Goal: Transaction & Acquisition: Obtain resource

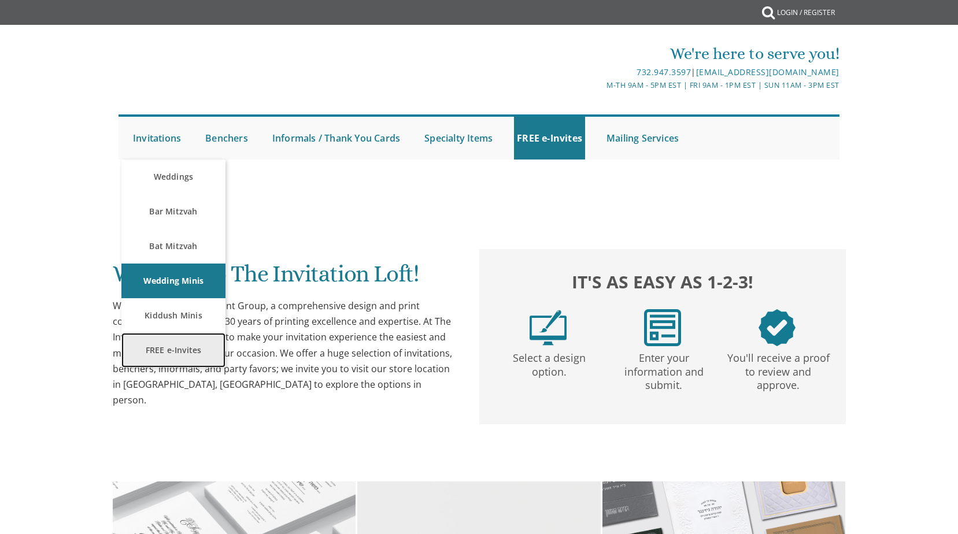
click at [175, 344] on link "FREE e-Invites" at bounding box center [173, 350] width 104 height 35
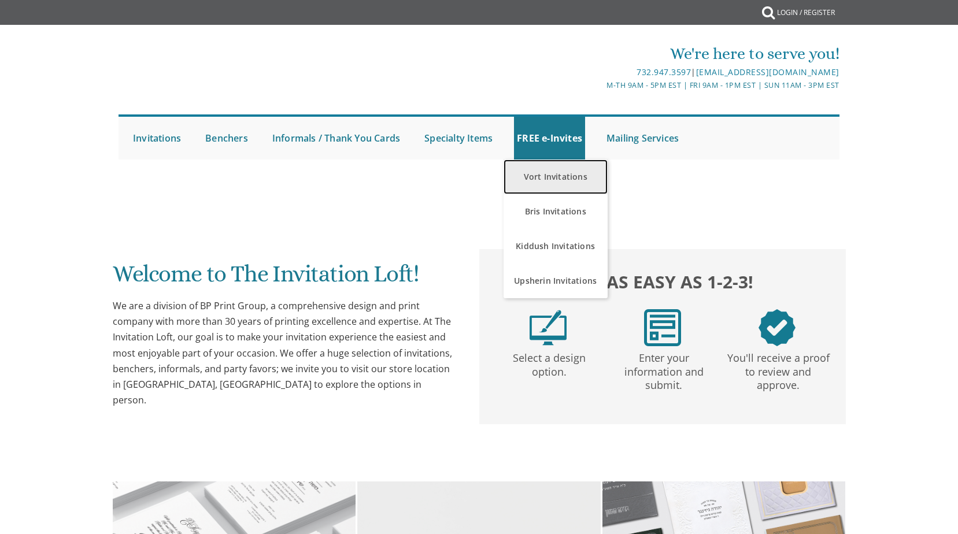
click at [569, 175] on link "Vort Invitations" at bounding box center [556, 177] width 104 height 35
click at [556, 175] on link "Vort Invitations" at bounding box center [556, 177] width 104 height 35
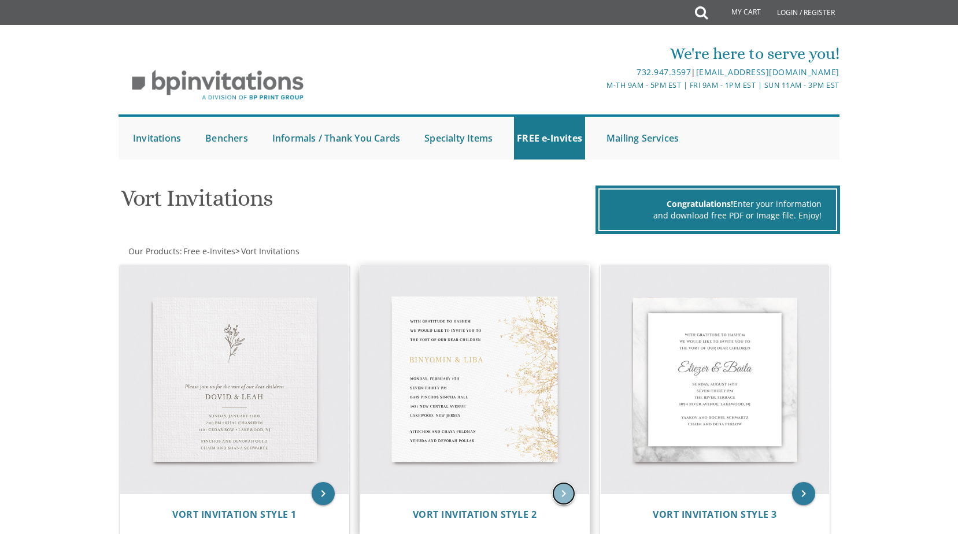
click at [566, 489] on icon "keyboard_arrow_right" at bounding box center [563, 493] width 23 height 23
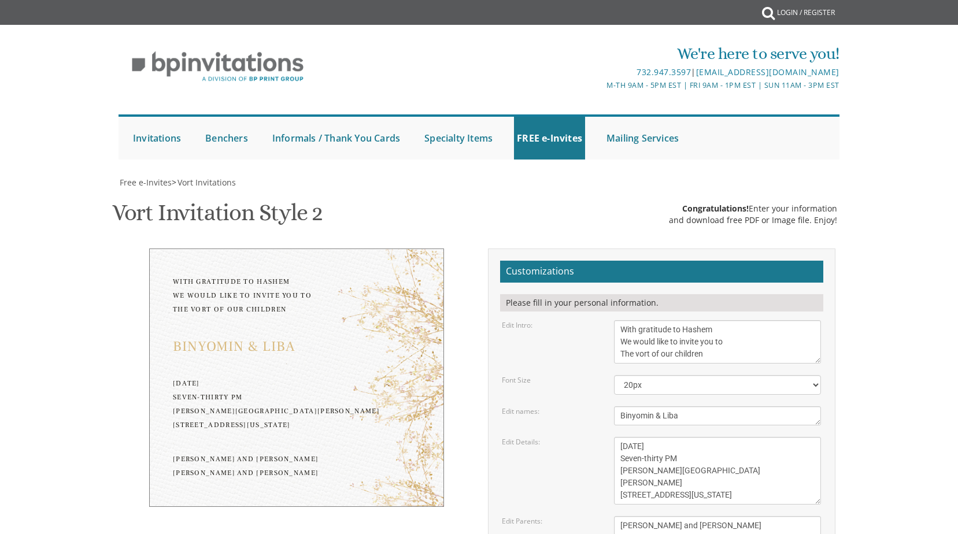
click at [757, 355] on textarea "With gratitude to Hashem We would like to invite you to The vort of our children" at bounding box center [717, 341] width 207 height 43
click at [760, 341] on textarea "With gratitude to Hashem We would like to invite you to The vort of our children" at bounding box center [717, 341] width 207 height 43
click at [756, 359] on textarea "With gratitude to Hashem We would like to invite you to The vort of our children" at bounding box center [717, 341] width 207 height 43
click at [673, 357] on textarea "With gratitude to Hashem We would like to invite you to The vort of our children" at bounding box center [717, 341] width 207 height 43
click at [706, 357] on textarea "With gratitude to Hashem We would like to invite you to The vort of our children" at bounding box center [717, 341] width 207 height 43
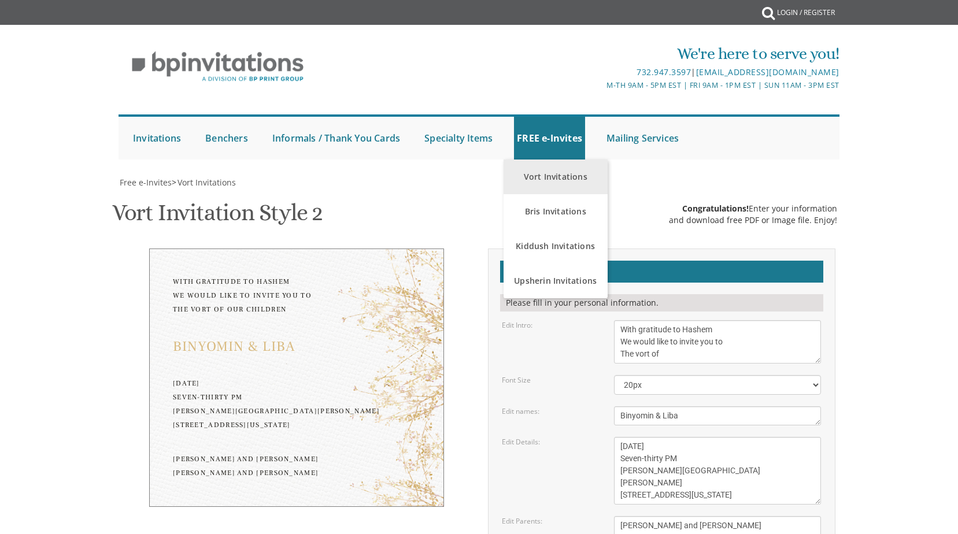
type textarea "With gratitude to Hashem We would like to invite you to The vort of"
click at [554, 167] on link "Vort Invitations" at bounding box center [556, 177] width 104 height 35
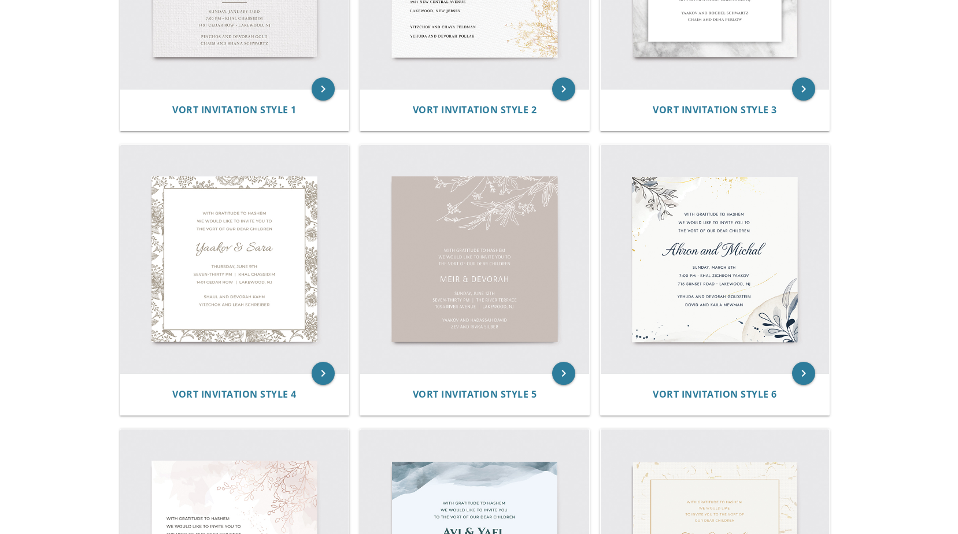
scroll to position [116, 0]
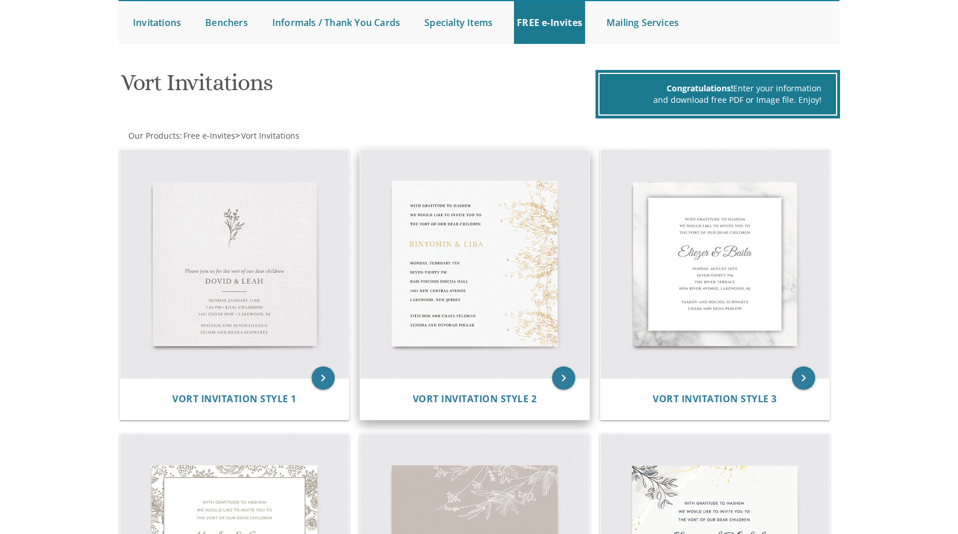
click at [501, 304] on img at bounding box center [474, 264] width 229 height 229
click at [565, 377] on icon "keyboard_arrow_right" at bounding box center [563, 378] width 23 height 23
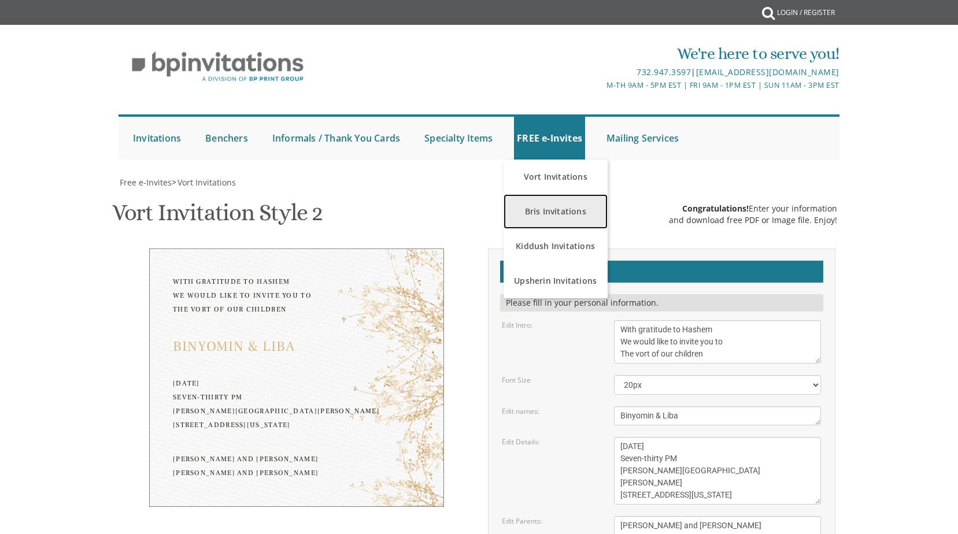
click at [529, 220] on link "Bris Invitations" at bounding box center [556, 211] width 104 height 35
click at [529, 223] on link "Bris Invitations" at bounding box center [556, 211] width 104 height 35
